Goal: Task Accomplishment & Management: Complete application form

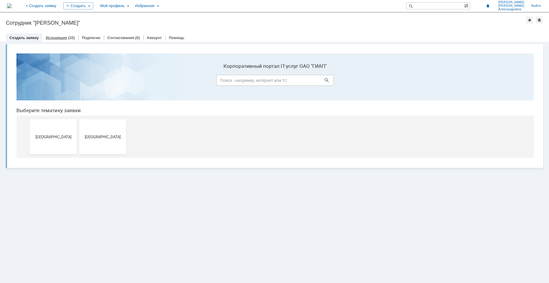
click at [62, 38] on link "Исходящие" at bounding box center [56, 37] width 21 height 4
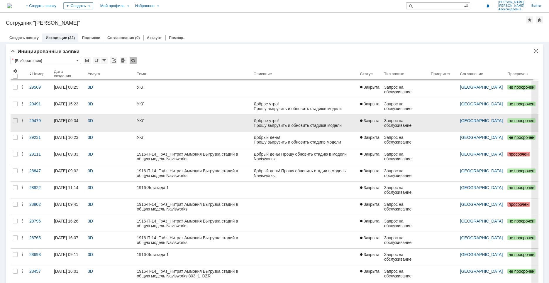
click at [190, 123] on link "УКЛ" at bounding box center [193, 123] width 117 height 16
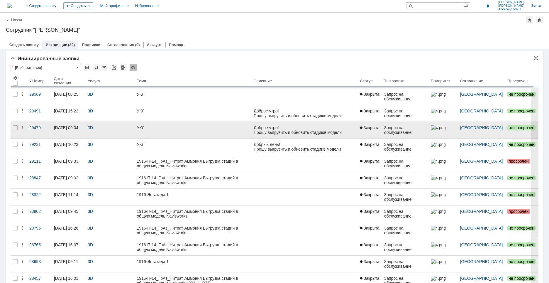
click at [168, 132] on link "УКЛ" at bounding box center [193, 130] width 117 height 16
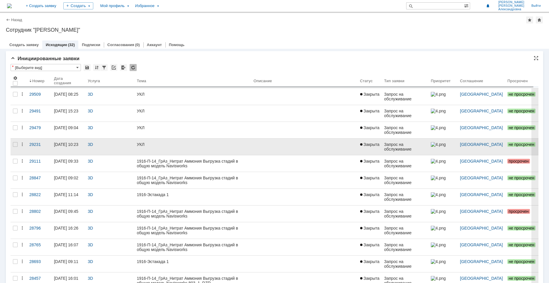
click at [163, 145] on div "УКЛ" at bounding box center [193, 144] width 112 height 5
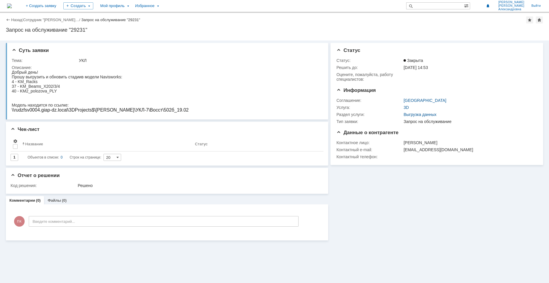
click at [168, 112] on html "Добрый день! Прошу выгрузить и обновить стадии в модели Navisworks: 4 - KM_Rack…" at bounding box center [166, 91] width 309 height 43
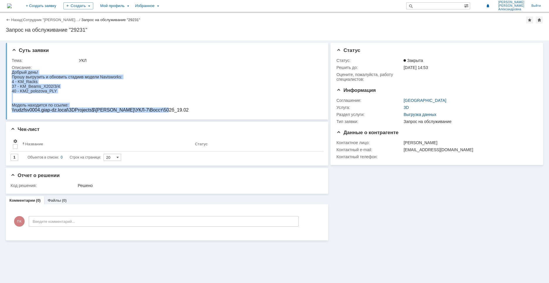
drag, startPoint x: 166, startPoint y: 110, endPoint x: 12, endPoint y: 71, distance: 159.0
click at [12, 71] on html "Добрый день! Прошу выгрузить и обновить стадии в модели Navisworks: 4 - KM_Rack…" at bounding box center [166, 91] width 309 height 43
copy body "Добрый день! Прошу выгрузить и обновить стадии в модели Navisworks: 4 - KM_Rack…"
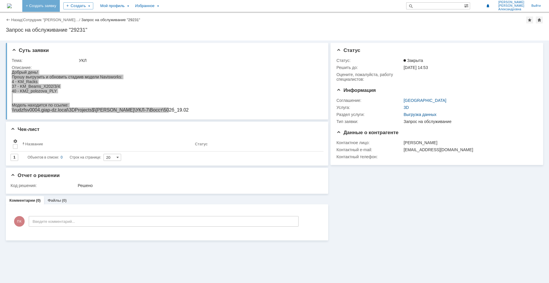
click at [60, 7] on link "+ Создать заявку" at bounding box center [41, 6] width 38 height 12
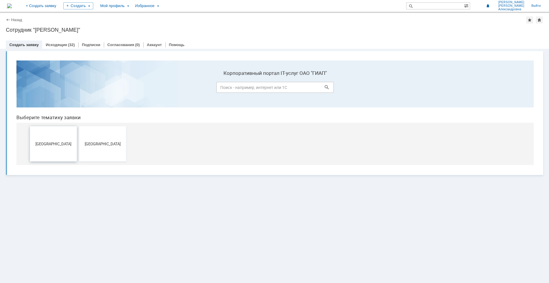
click at [62, 148] on button "[GEOGRAPHIC_DATA]" at bounding box center [53, 143] width 47 height 35
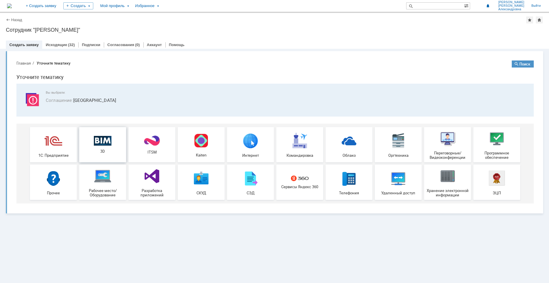
click at [101, 146] on div "3D" at bounding box center [102, 144] width 43 height 18
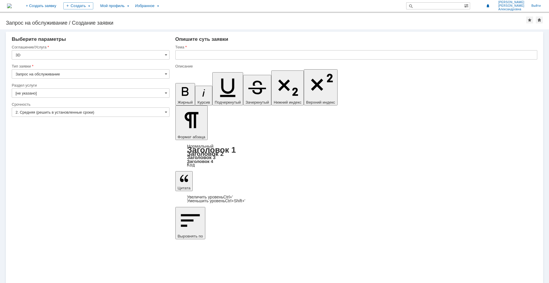
click at [44, 74] on input "Запрос на обслуживание" at bounding box center [91, 73] width 158 height 9
click at [35, 94] on span "Запрос на обслуживание" at bounding box center [91, 94] width 150 height 5
click at [34, 90] on input "[не указано]" at bounding box center [91, 92] width 158 height 9
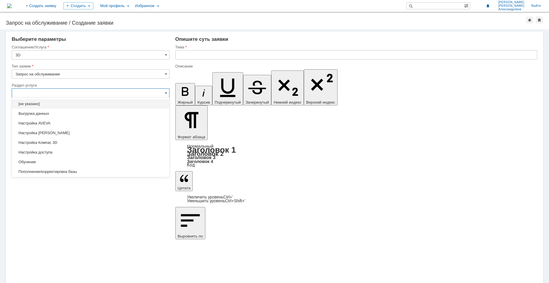
type input "Запрос на обслуживание"
click at [43, 113] on span "Выгрузка данных" at bounding box center [91, 113] width 150 height 5
type input "Выгрузка данных"
type input "ПО: Revit/Tekla Проект ** Корпус **"
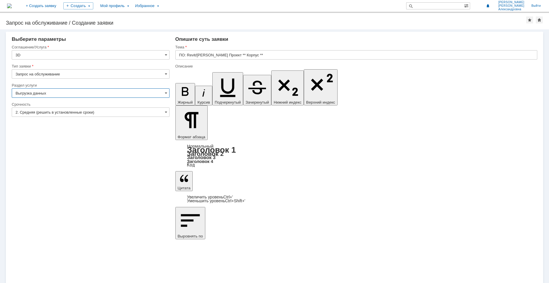
click at [51, 111] on input "2. Средняя (решить в установленные сроки)" at bounding box center [91, 111] width 158 height 9
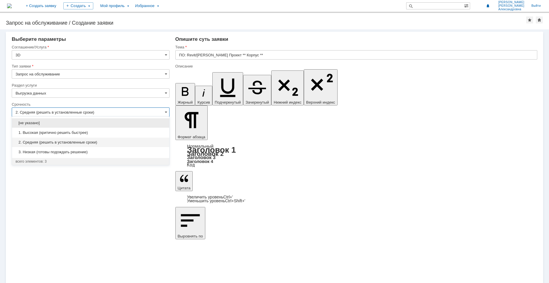
type input "Выгрузка данных"
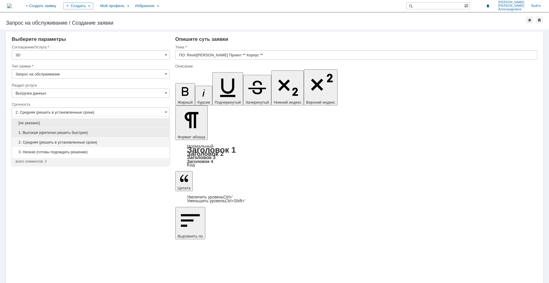
click at [49, 130] on span "1. Высокая (критично решить быстрее)" at bounding box center [91, 132] width 150 height 5
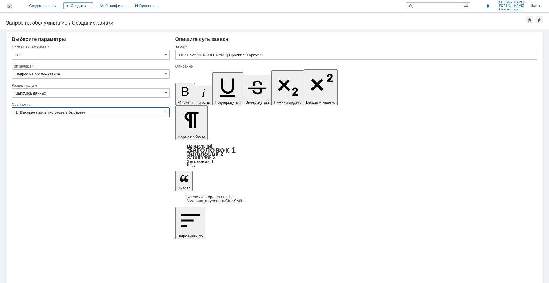
type input "1. Высокая (критично решить быстрее)"
drag, startPoint x: 221, startPoint y: 2069, endPoint x: 181, endPoint y: 2053, distance: 42.5
drag, startPoint x: 226, startPoint y: 2077, endPoint x: 354, endPoint y: 2154, distance: 149.6
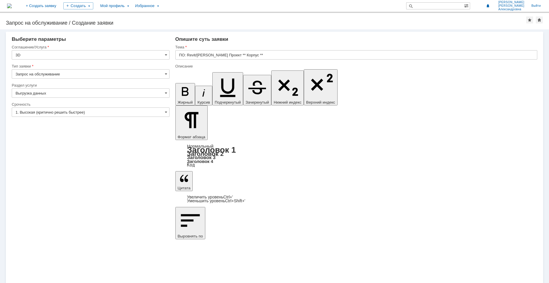
drag, startPoint x: 215, startPoint y: 2066, endPoint x: 177, endPoint y: 2065, distance: 37.3
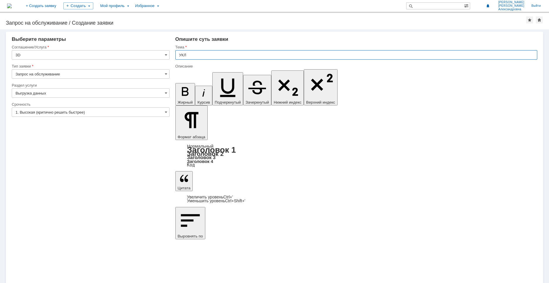
type input "УКЛ"
drag, startPoint x: 226, startPoint y: 166, endPoint x: 226, endPoint y: 163, distance: 2.9
click at [226, 166] on div "Внимание! Выберите параметры Соглашение/Услуга 3D Тип заявки Запрос на обслужив…" at bounding box center [274, 155] width 549 height 253
